Goal: Check status

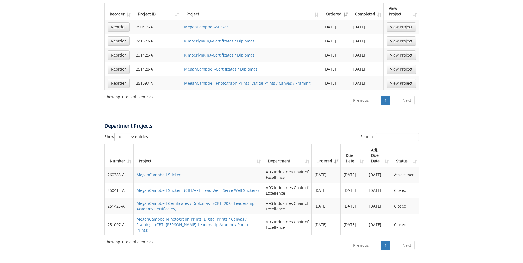
scroll to position [220, 0]
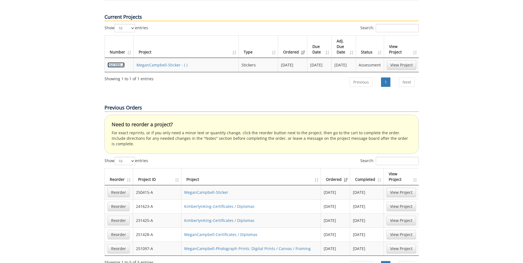
click at [123, 62] on link "260388-A" at bounding box center [115, 64] width 17 height 5
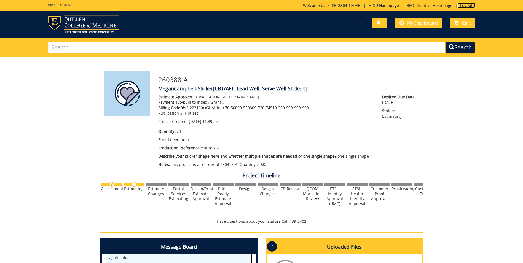
click at [464, 5] on link "Logout" at bounding box center [466, 5] width 18 height 5
